Goal: Information Seeking & Learning: Stay updated

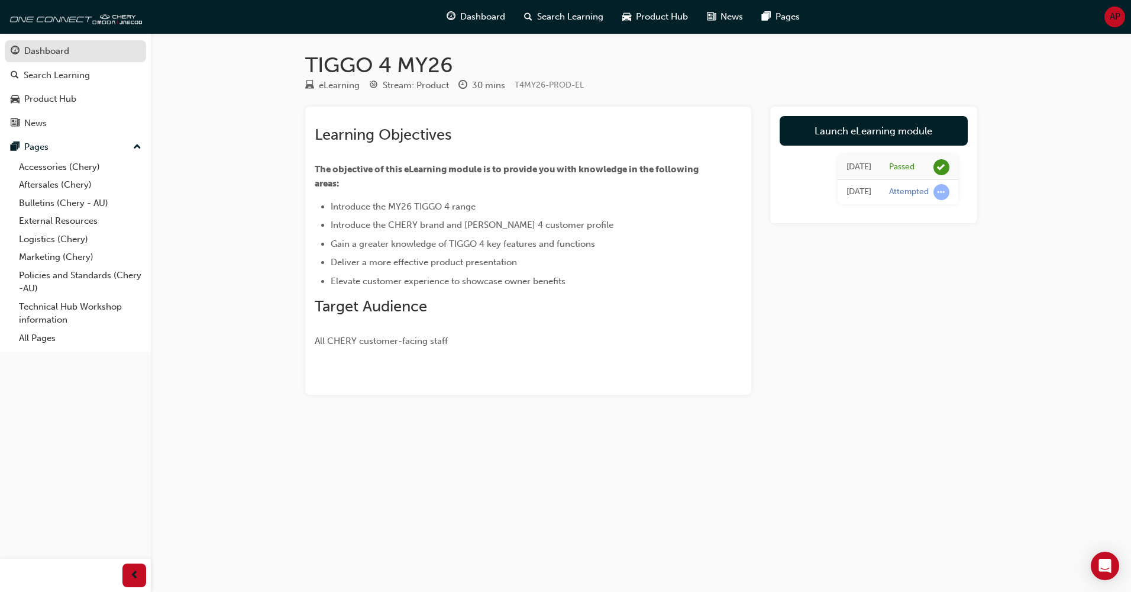
click at [40, 56] on div "Dashboard" at bounding box center [46, 51] width 45 height 14
click at [40, 56] on link "Dashboard" at bounding box center [75, 51] width 141 height 22
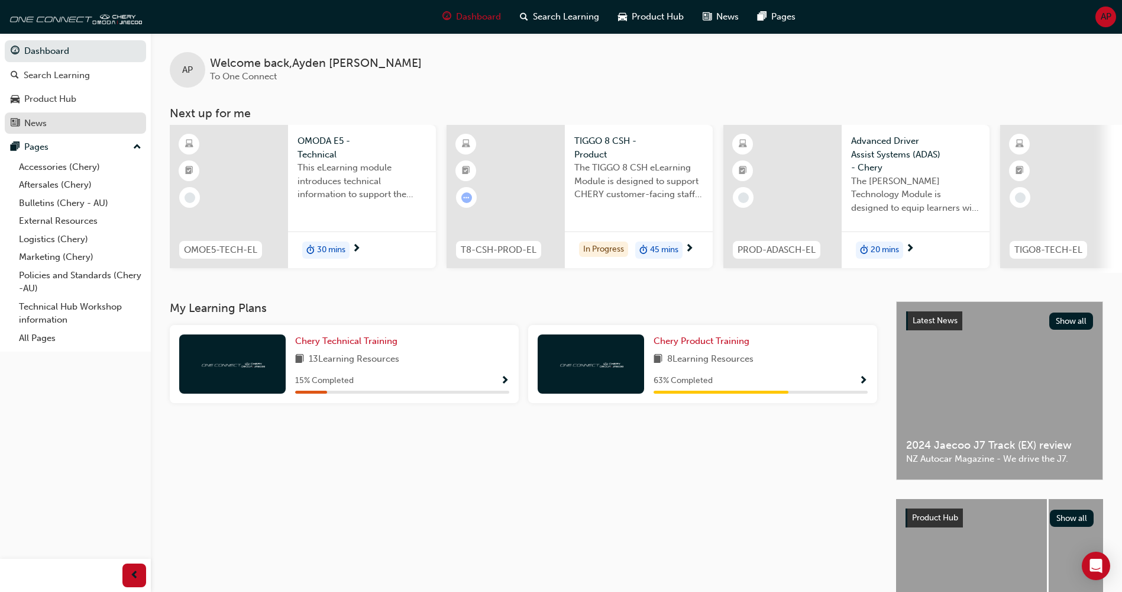
click at [69, 133] on link "News" at bounding box center [75, 123] width 141 height 22
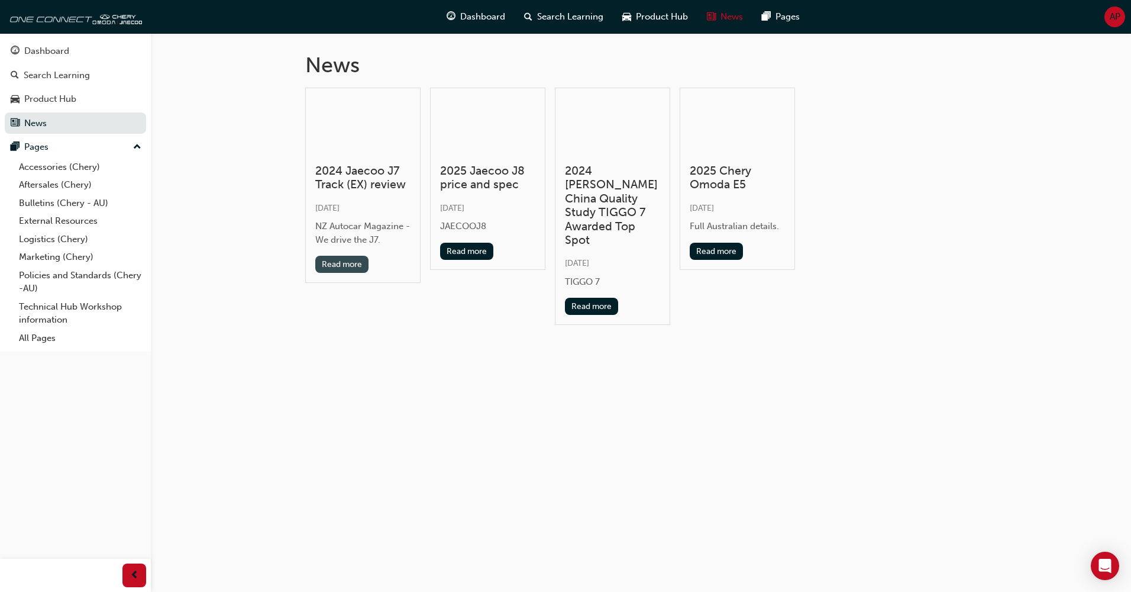
click at [331, 266] on button "Read more" at bounding box center [342, 264] width 54 height 17
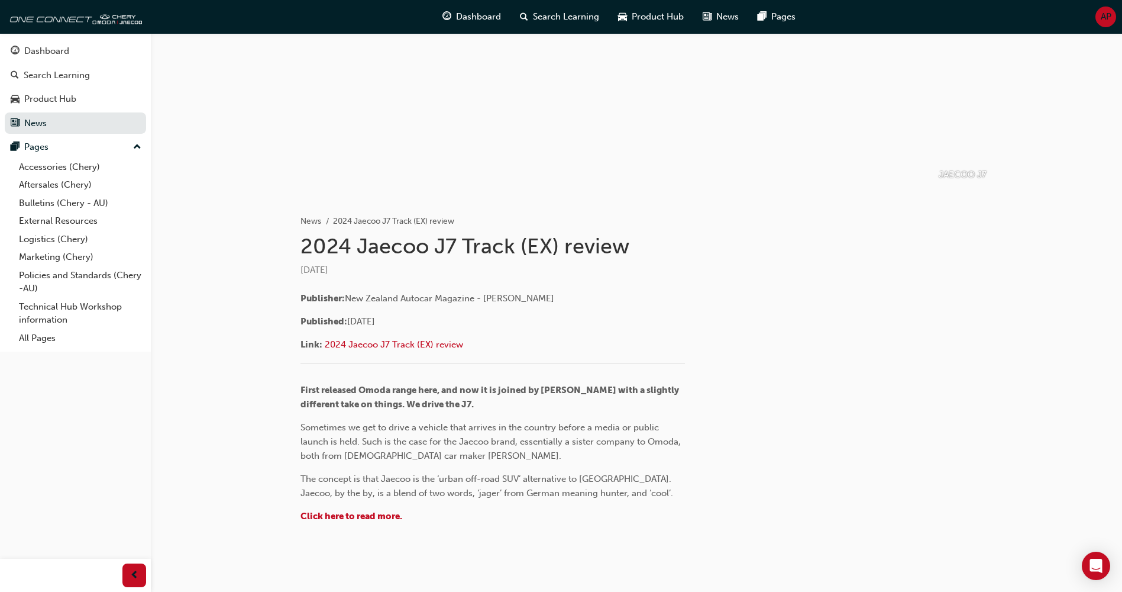
scroll to position [104, 0]
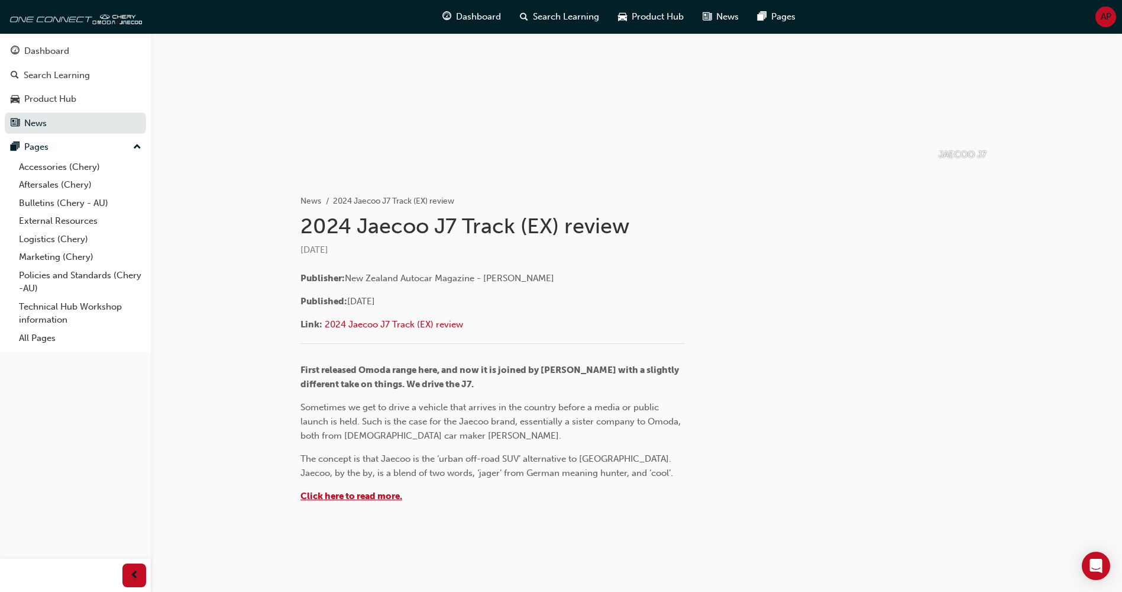
click at [373, 495] on span "Click here to read more." at bounding box center [352, 495] width 102 height 11
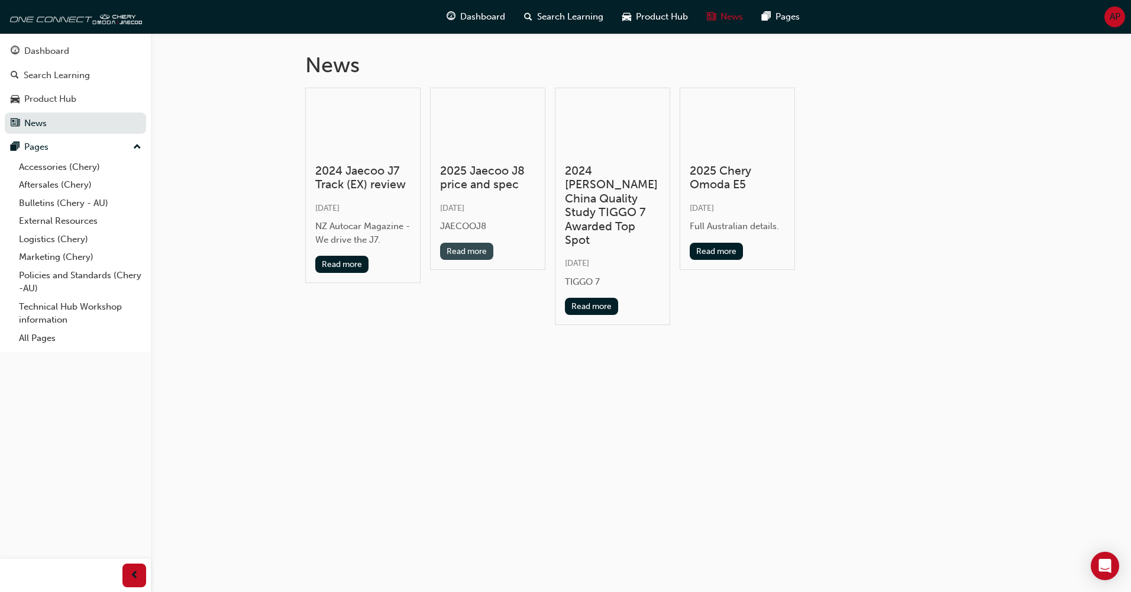
click at [477, 252] on button "Read more" at bounding box center [467, 251] width 54 height 17
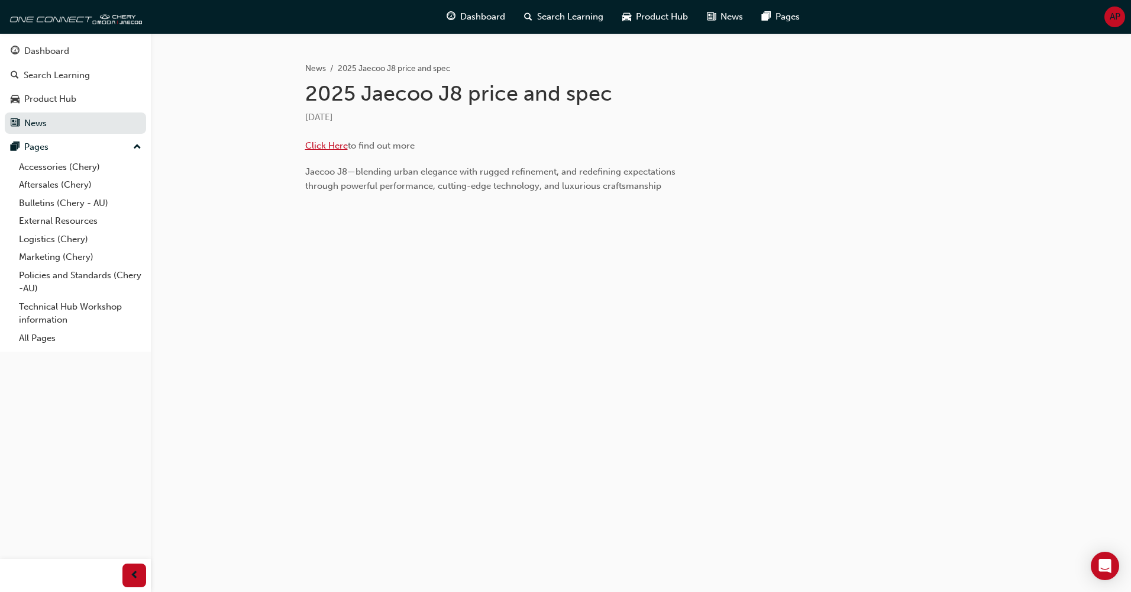
click at [341, 149] on span "Click Here" at bounding box center [326, 145] width 43 height 11
